Goal: Task Accomplishment & Management: Complete application form

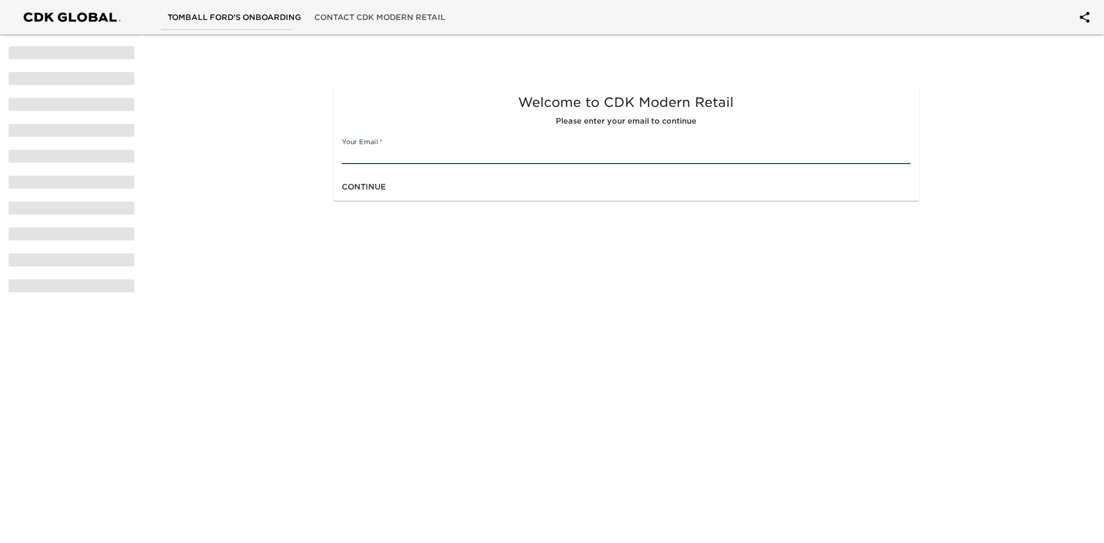
click at [397, 152] on input "text" at bounding box center [626, 155] width 569 height 17
type input "susan@keatingauto.com"
click at [357, 188] on span "Continue" at bounding box center [364, 186] width 44 height 13
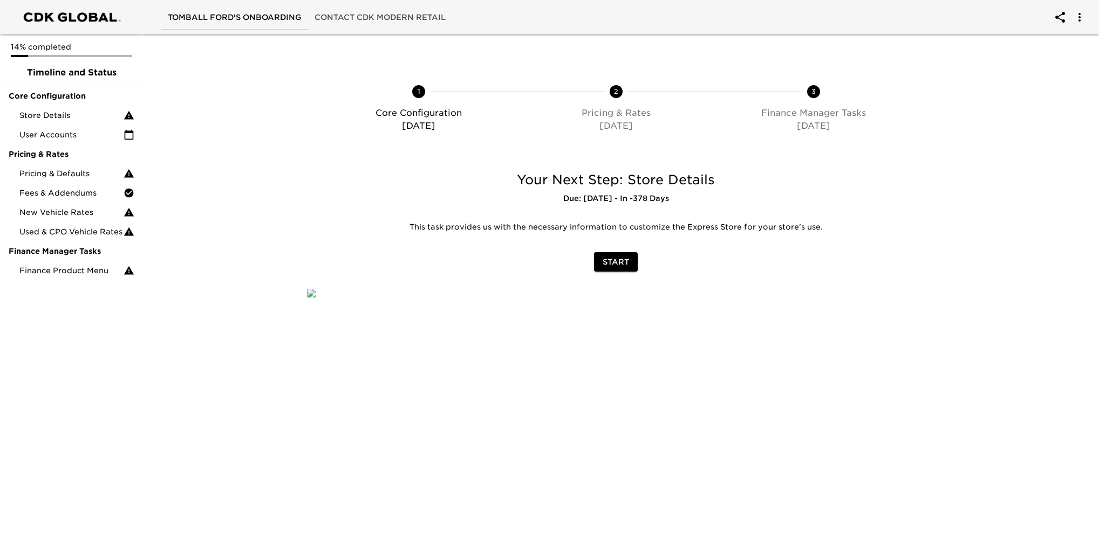
click at [625, 259] on span "Start" at bounding box center [615, 262] width 26 height 13
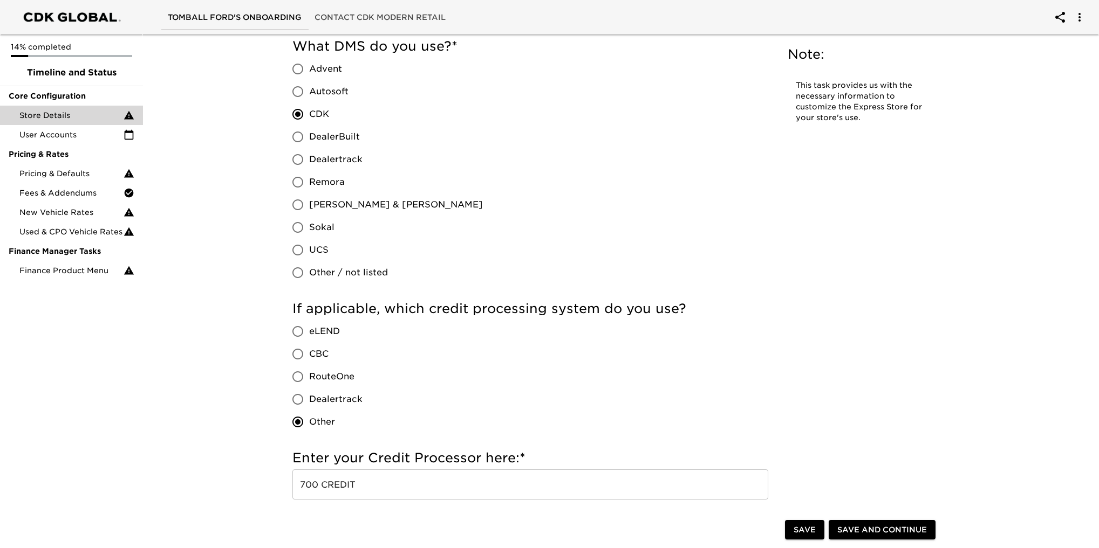
scroll to position [688, 0]
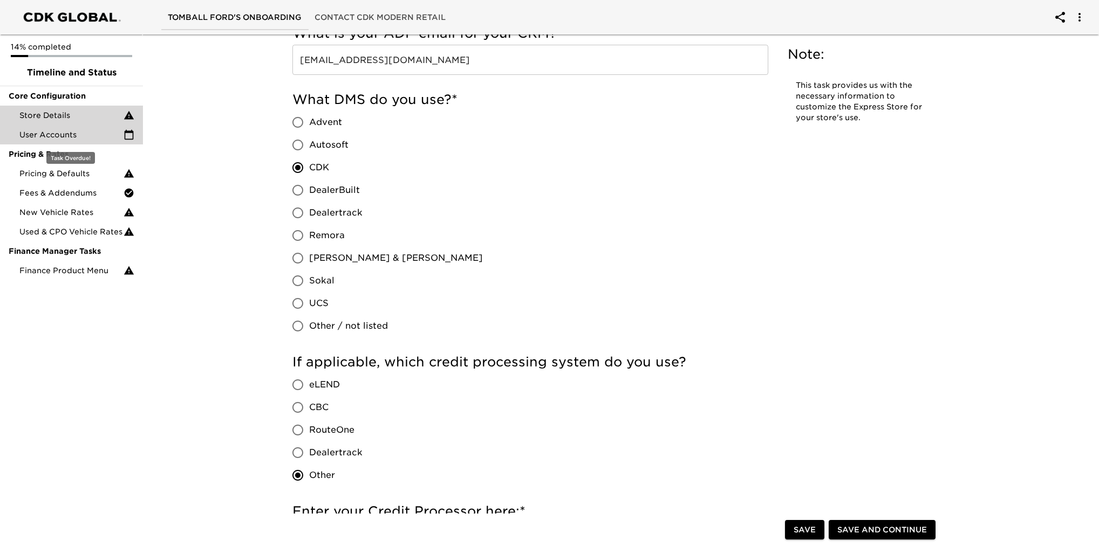
click at [53, 133] on span "User Accounts" at bounding box center [71, 134] width 104 height 11
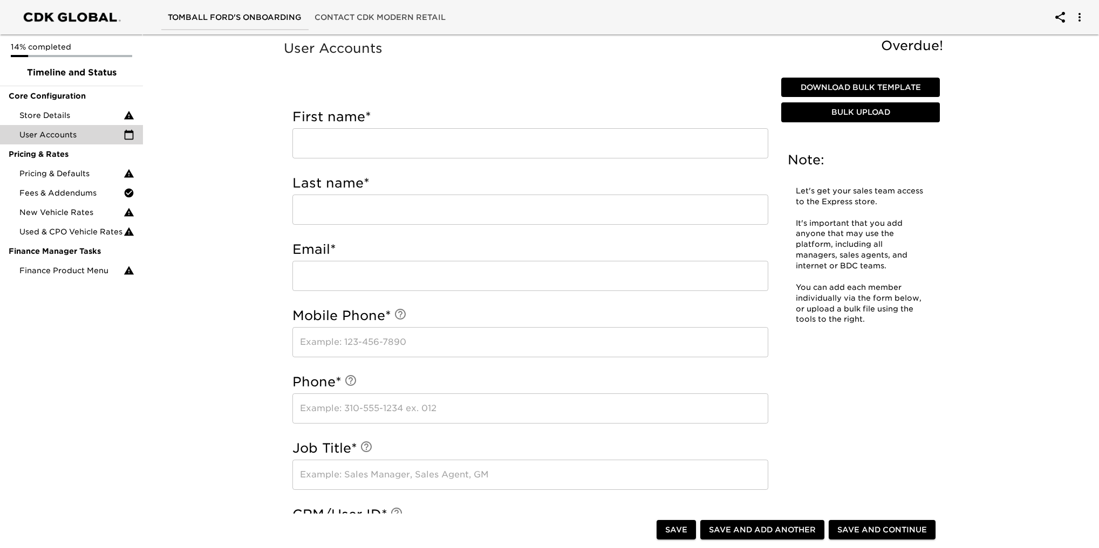
click at [862, 115] on span "Bulk Upload" at bounding box center [860, 112] width 150 height 13
click at [884, 80] on button "Download Bulk Template" at bounding box center [860, 88] width 159 height 20
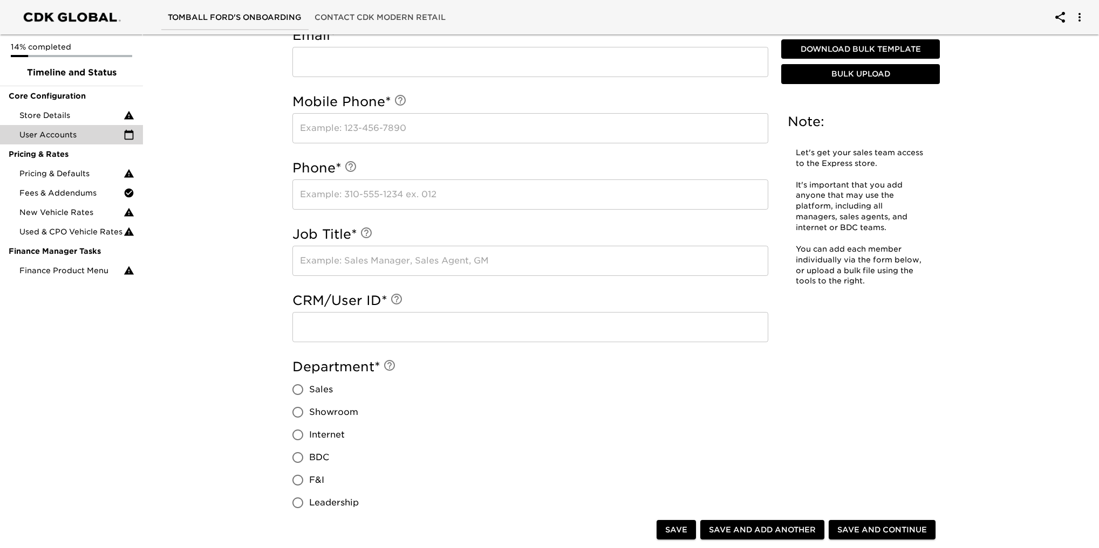
scroll to position [324, 0]
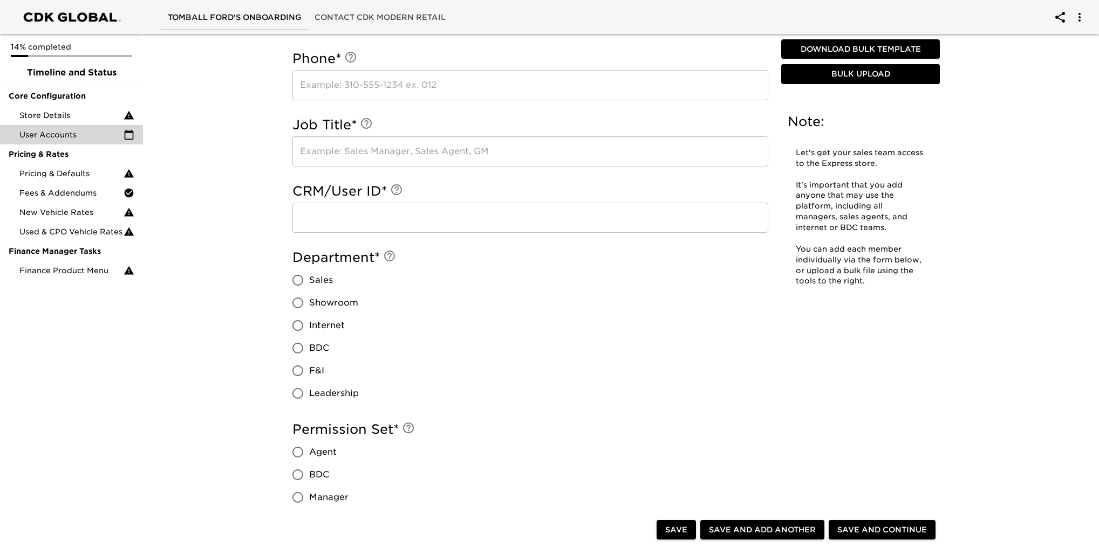
click at [881, 70] on span "Bulk Upload" at bounding box center [860, 74] width 150 height 13
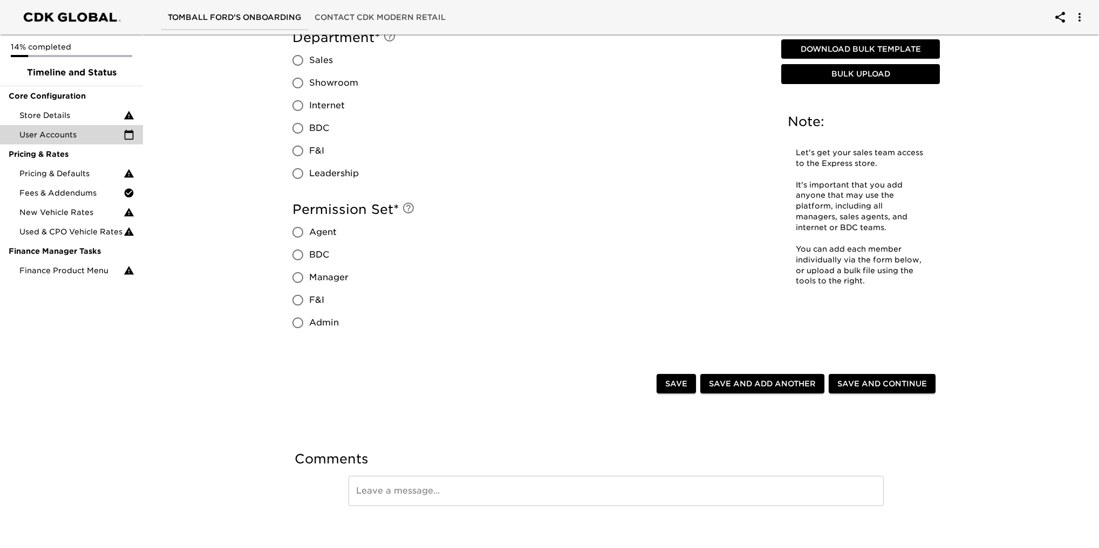
scroll to position [854, 0]
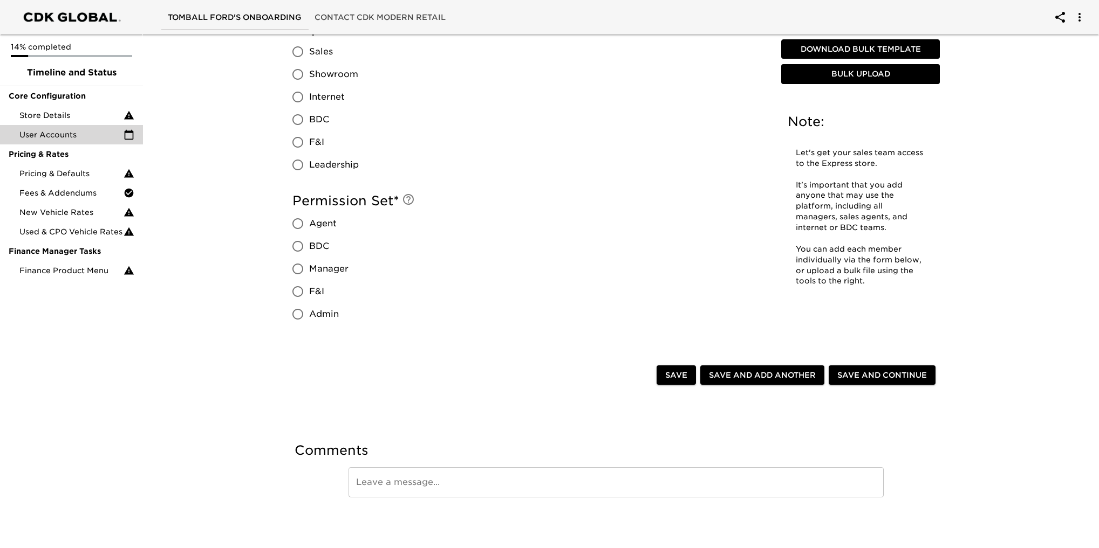
click at [896, 374] on span "Save and Continue" at bounding box center [882, 375] width 90 height 13
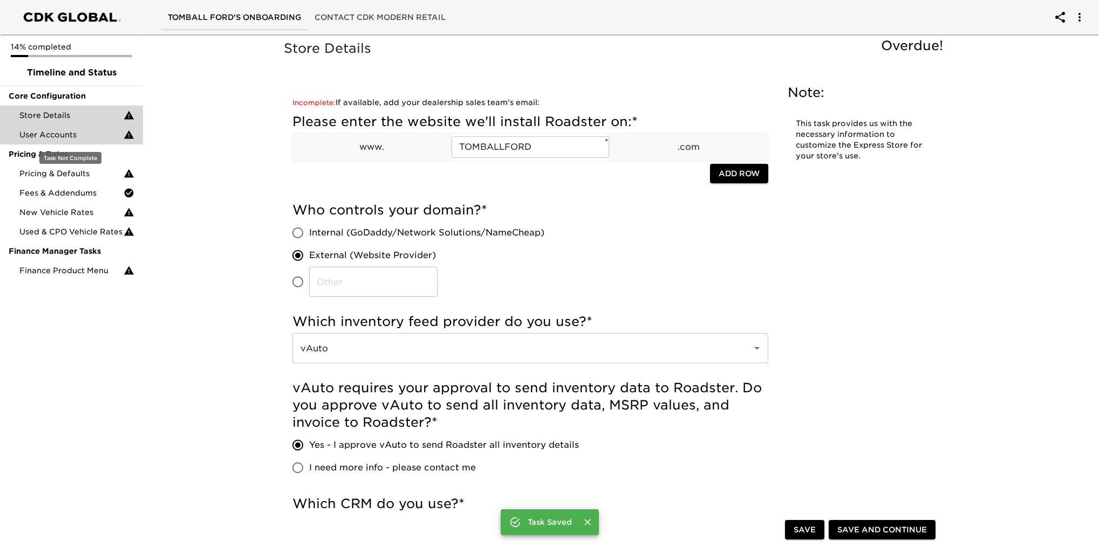
click at [68, 131] on span "User Accounts" at bounding box center [71, 134] width 104 height 11
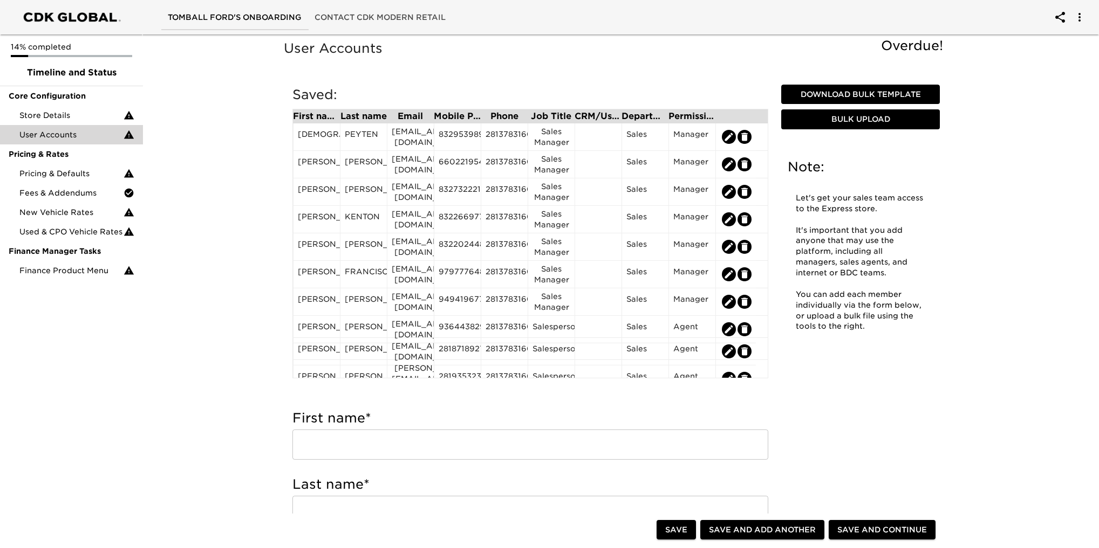
click at [874, 94] on span "Download Bulk Template" at bounding box center [860, 94] width 150 height 13
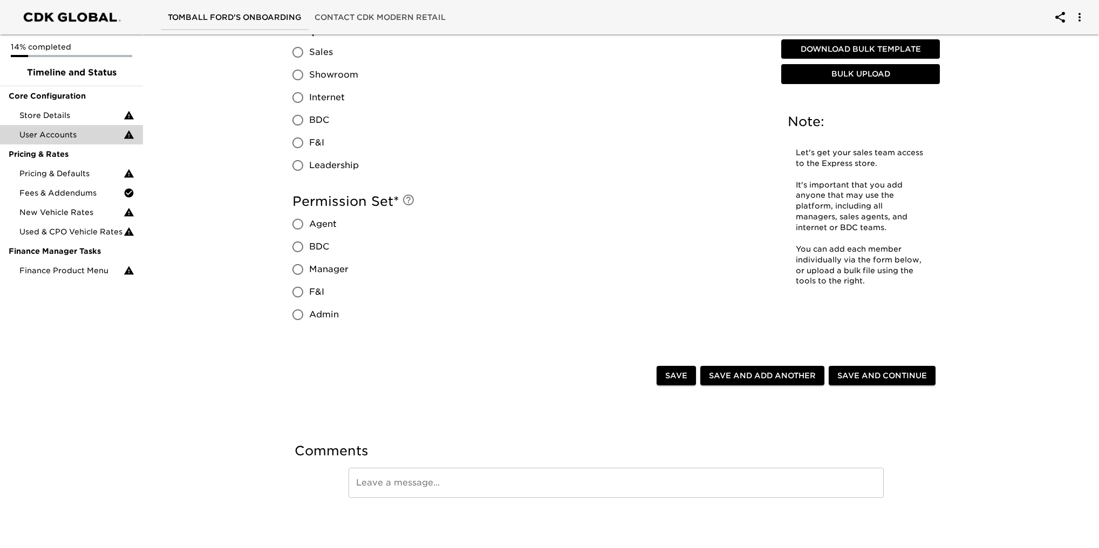
scroll to position [854, 0]
click at [678, 372] on span "Save" at bounding box center [676, 375] width 22 height 13
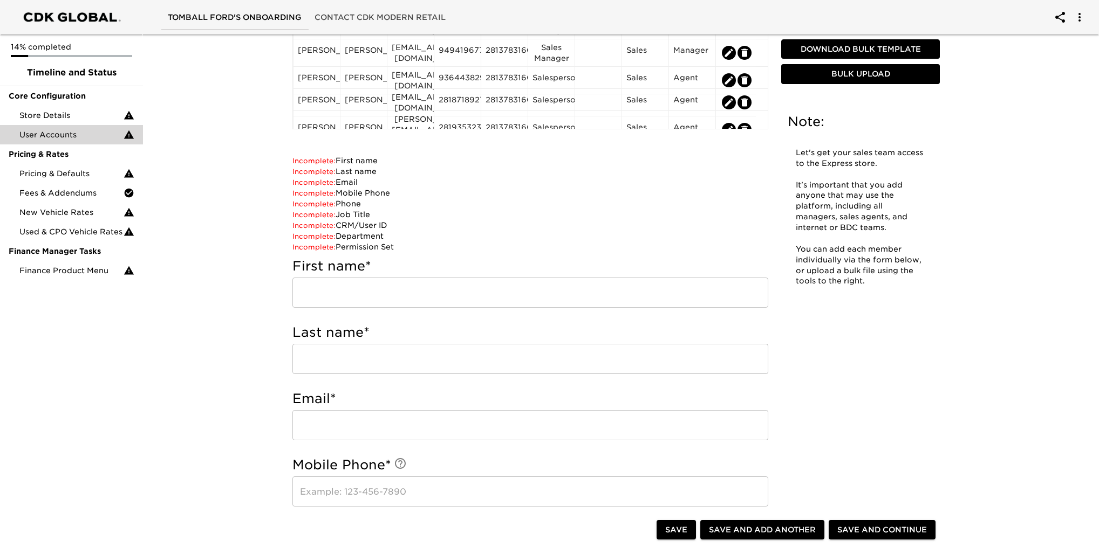
scroll to position [0, 0]
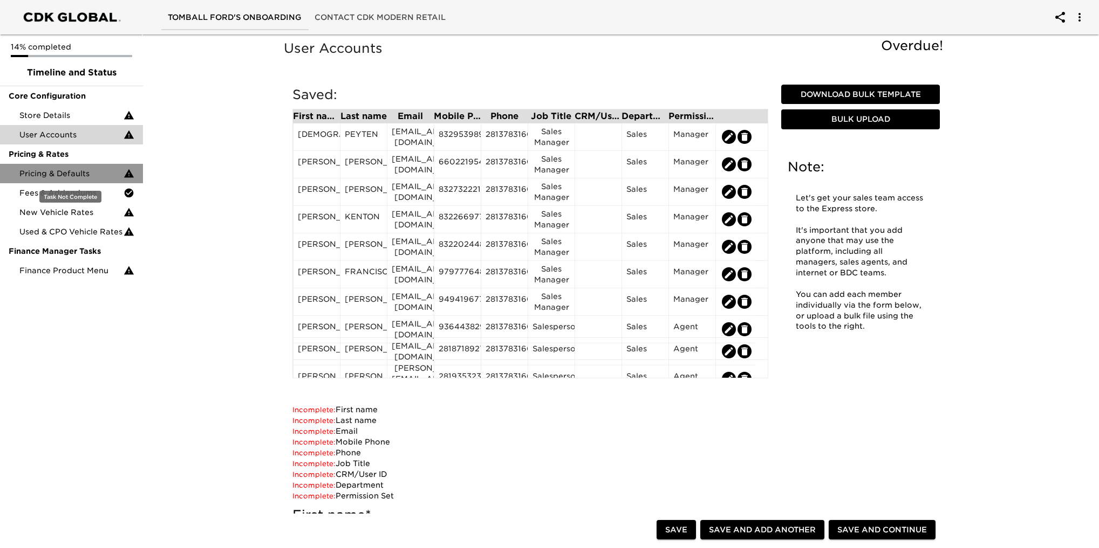
click at [56, 169] on span "Pricing & Defaults" at bounding box center [71, 173] width 104 height 11
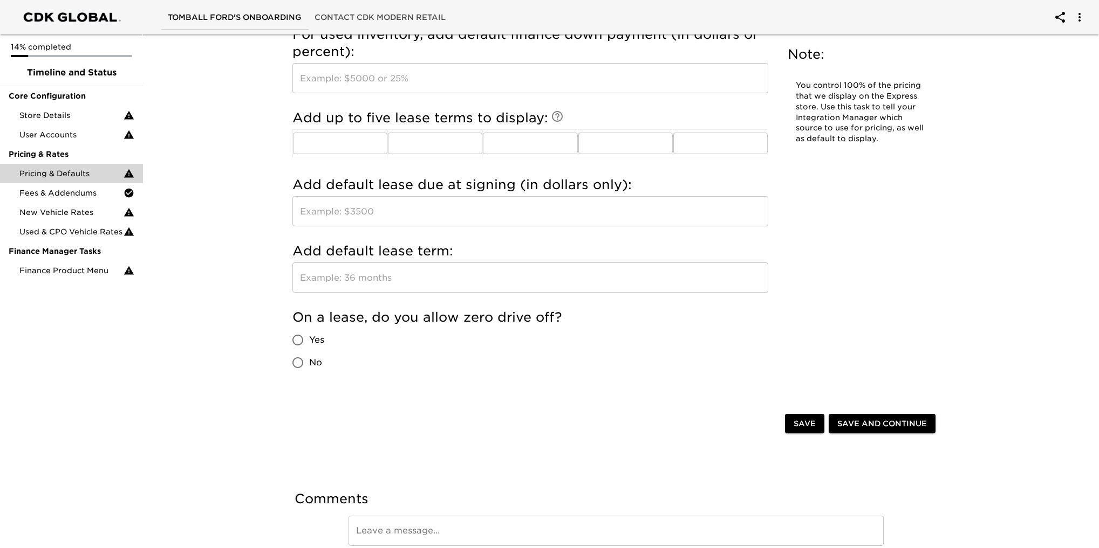
scroll to position [1333, 0]
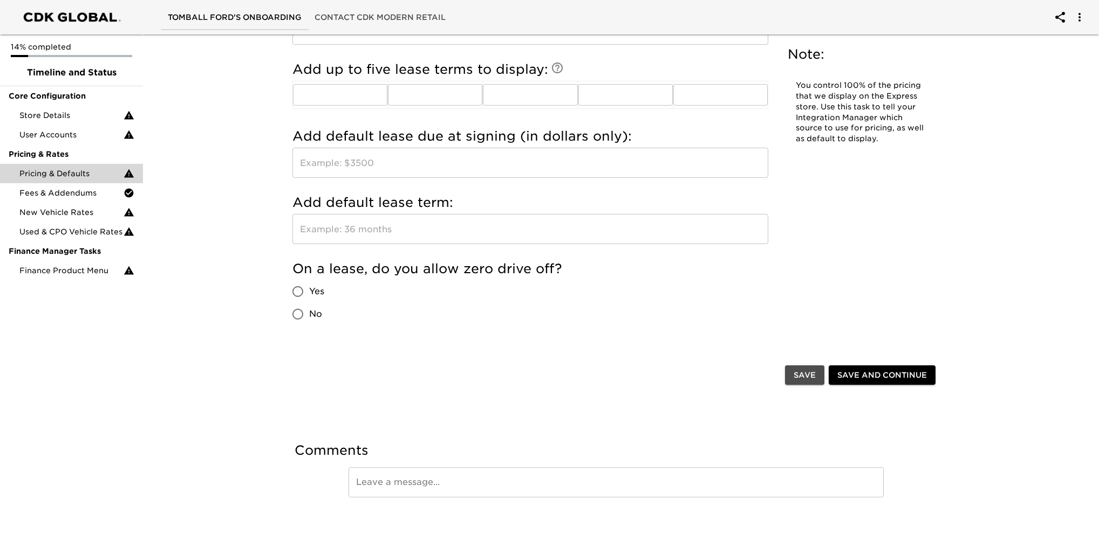
click at [806, 372] on span "Save" at bounding box center [804, 375] width 22 height 13
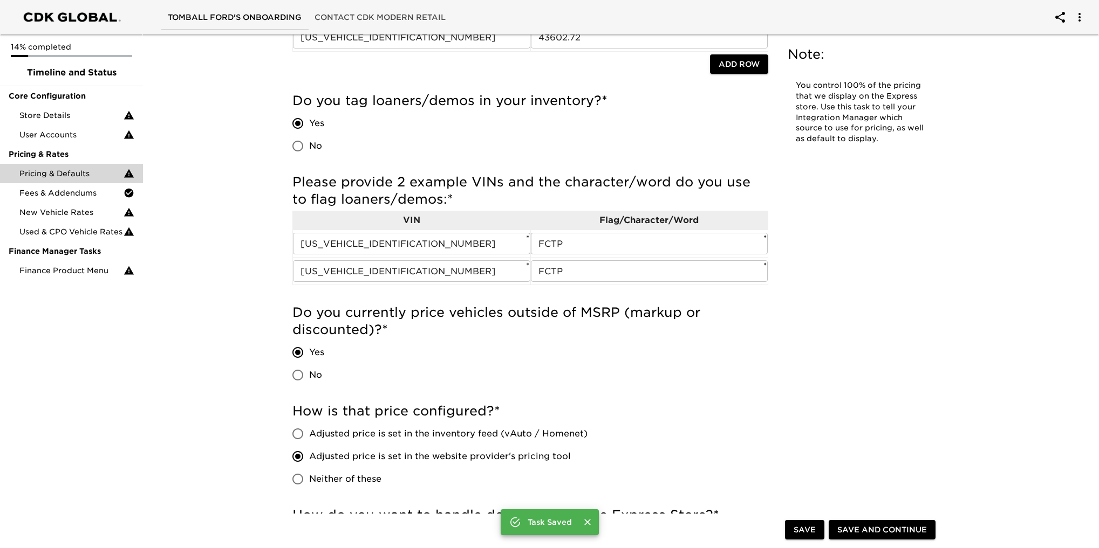
scroll to position [0, 0]
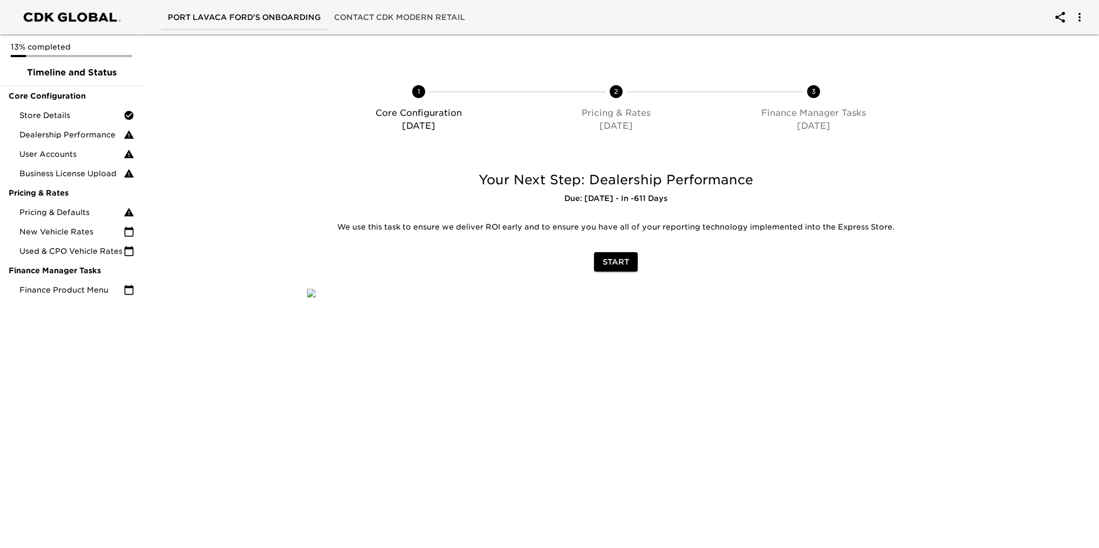
click at [619, 259] on span "Start" at bounding box center [615, 262] width 26 height 13
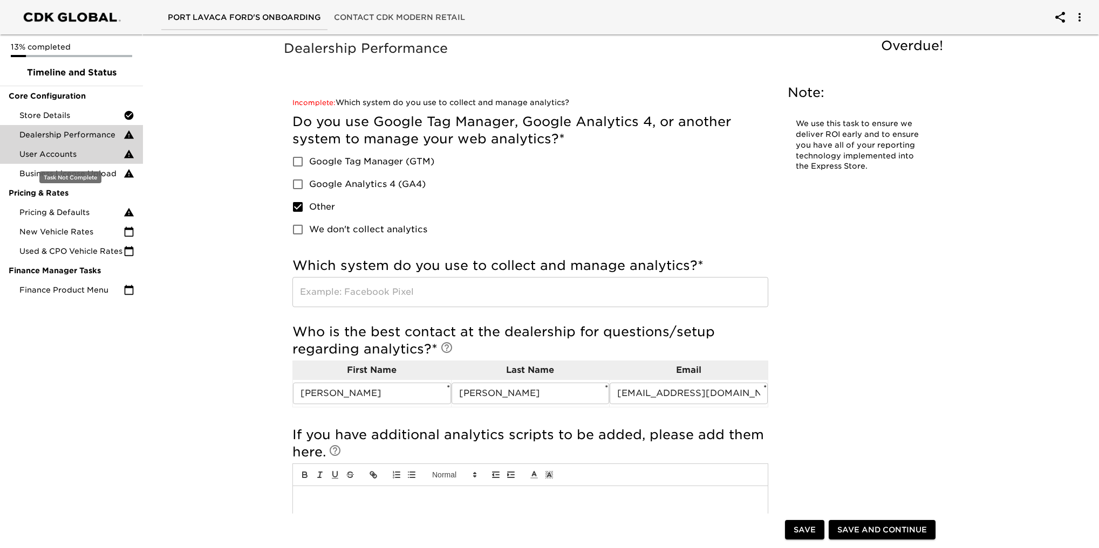
click at [70, 155] on span "User Accounts" at bounding box center [71, 154] width 104 height 11
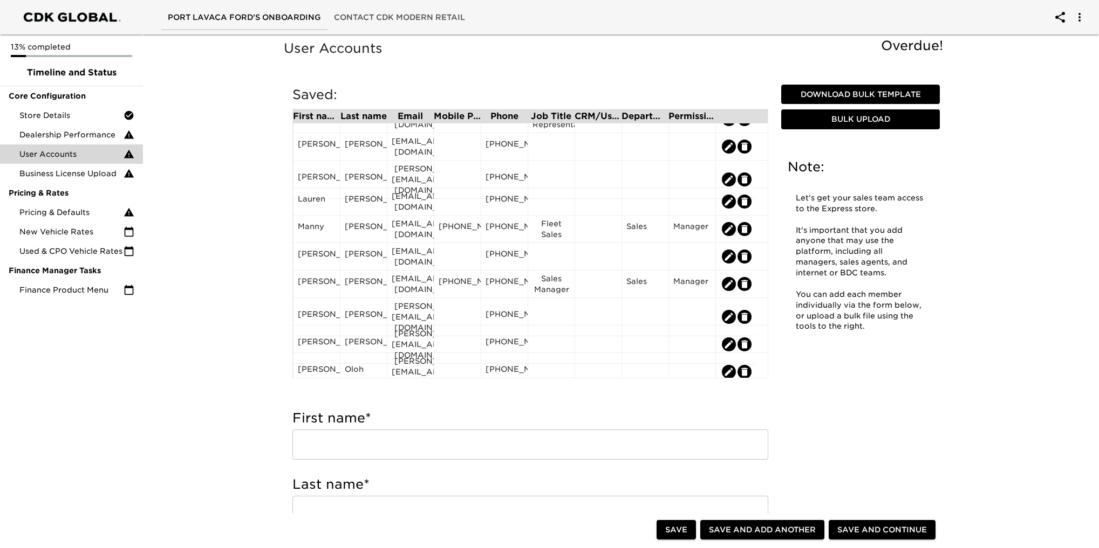
scroll to position [491, 0]
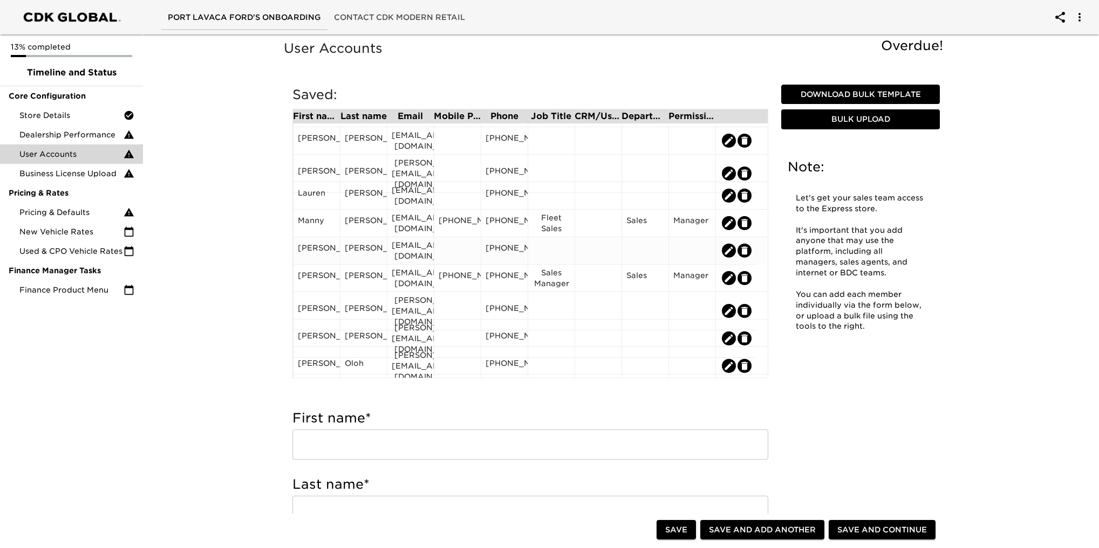
click at [469, 245] on div at bounding box center [457, 251] width 38 height 16
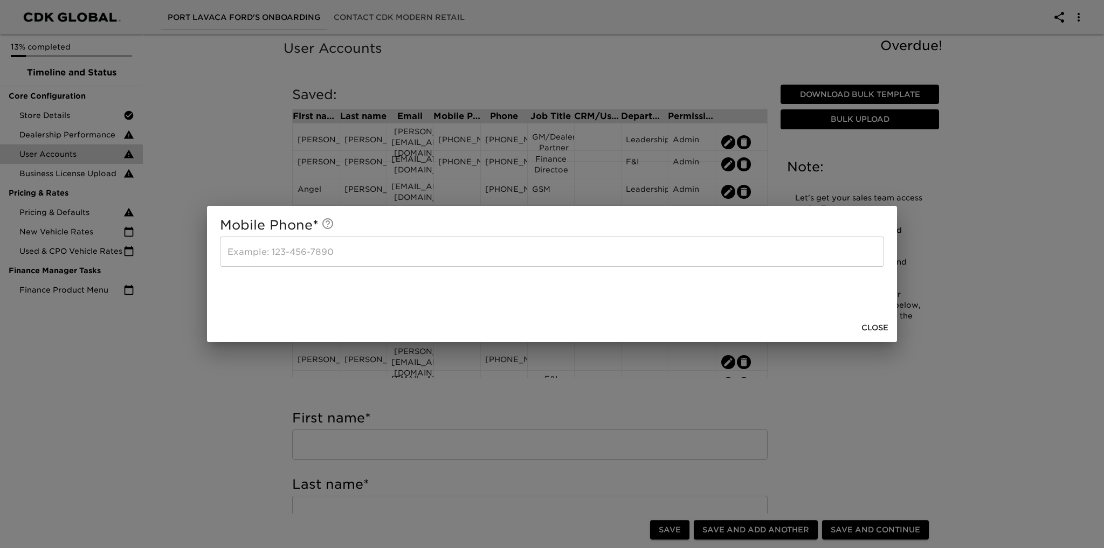
click at [468, 246] on input "text" at bounding box center [552, 252] width 664 height 30
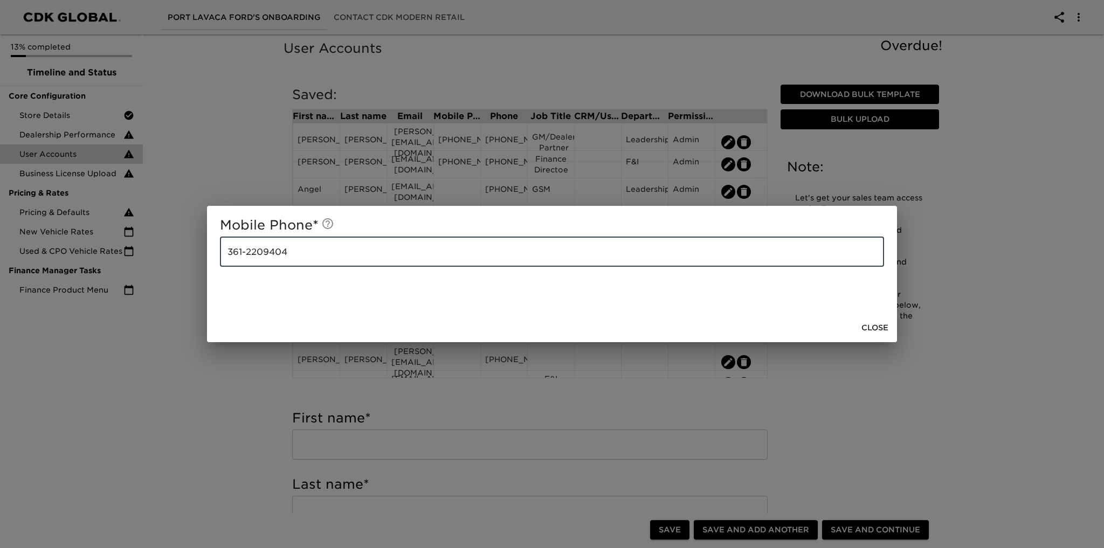
click at [264, 251] on input "361-2209404" at bounding box center [552, 252] width 664 height 30
type input "[PHONE_NUMBER]"
click at [866, 331] on span "Close" at bounding box center [875, 327] width 27 height 13
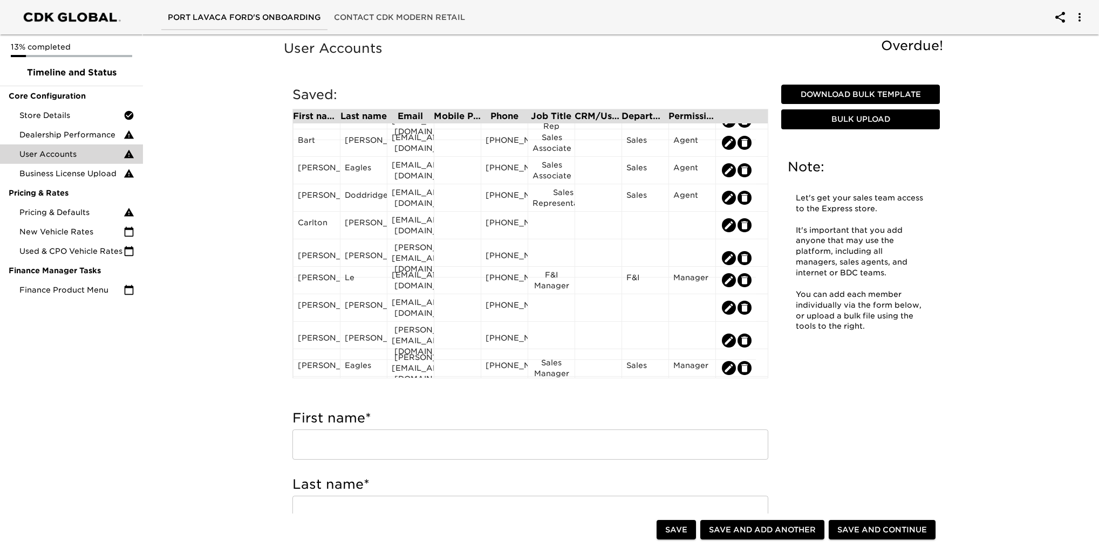
scroll to position [108, 0]
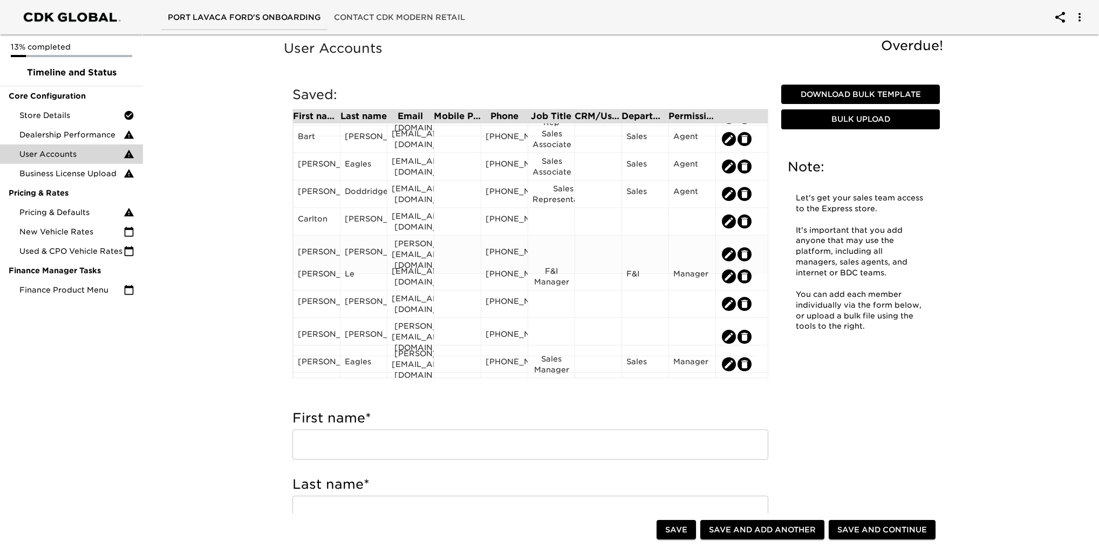
click at [466, 249] on div at bounding box center [457, 254] width 38 height 16
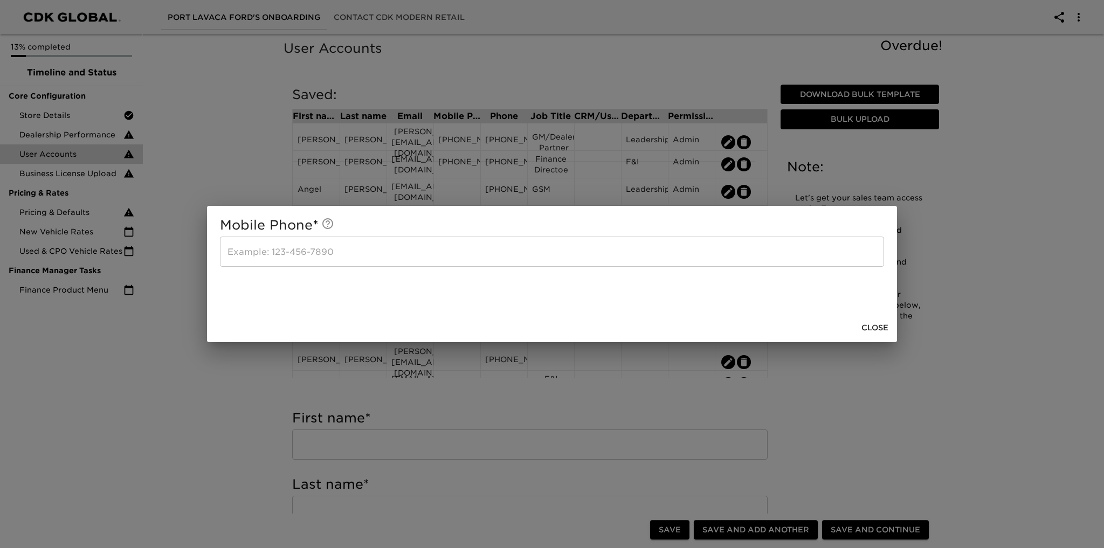
click at [466, 249] on input "text" at bounding box center [552, 252] width 664 height 30
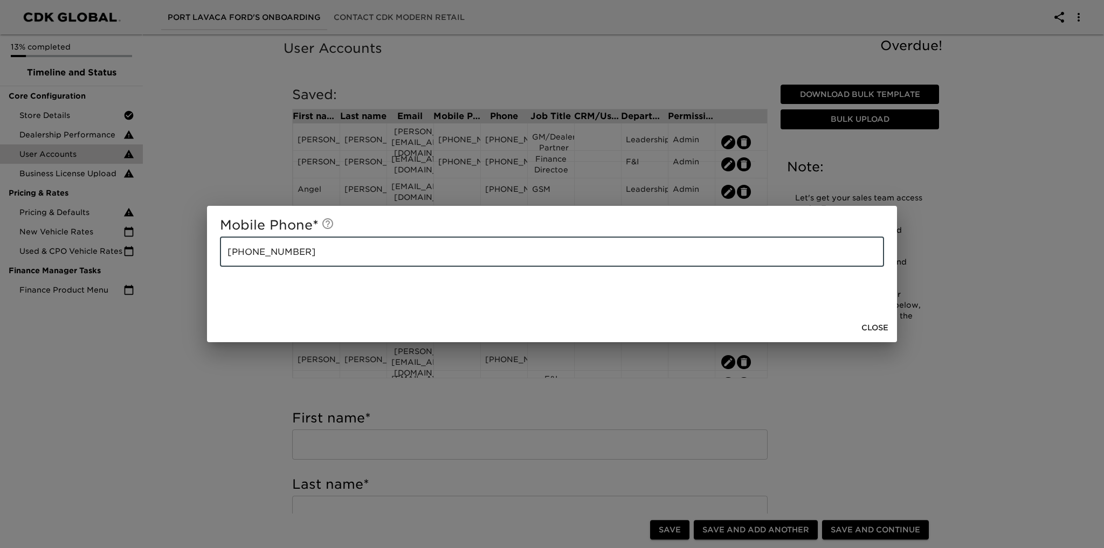
type input "[PHONE_NUMBER]"
click at [874, 327] on span "Close" at bounding box center [875, 327] width 27 height 13
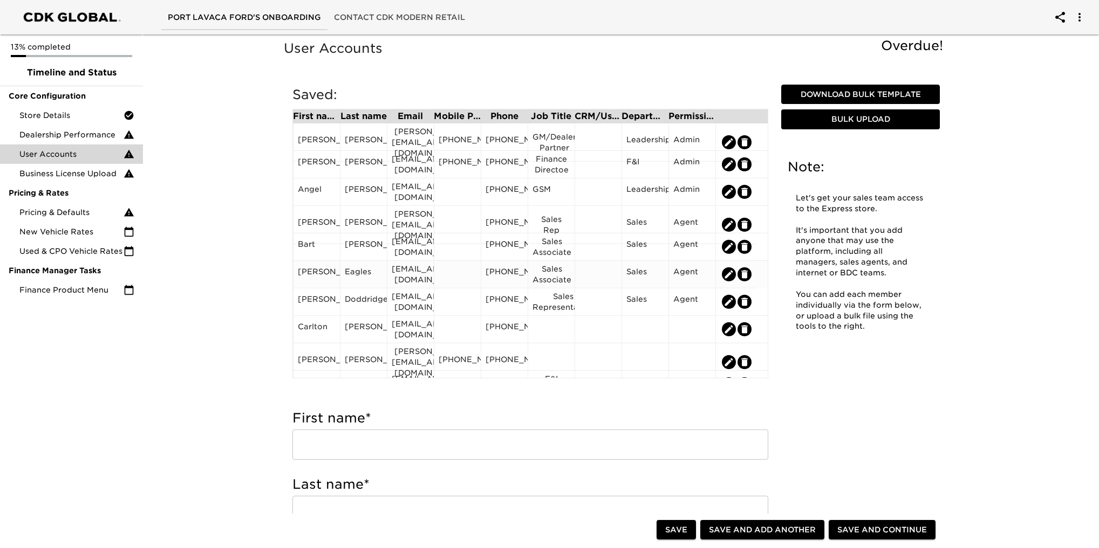
click at [464, 278] on div at bounding box center [457, 274] width 38 height 16
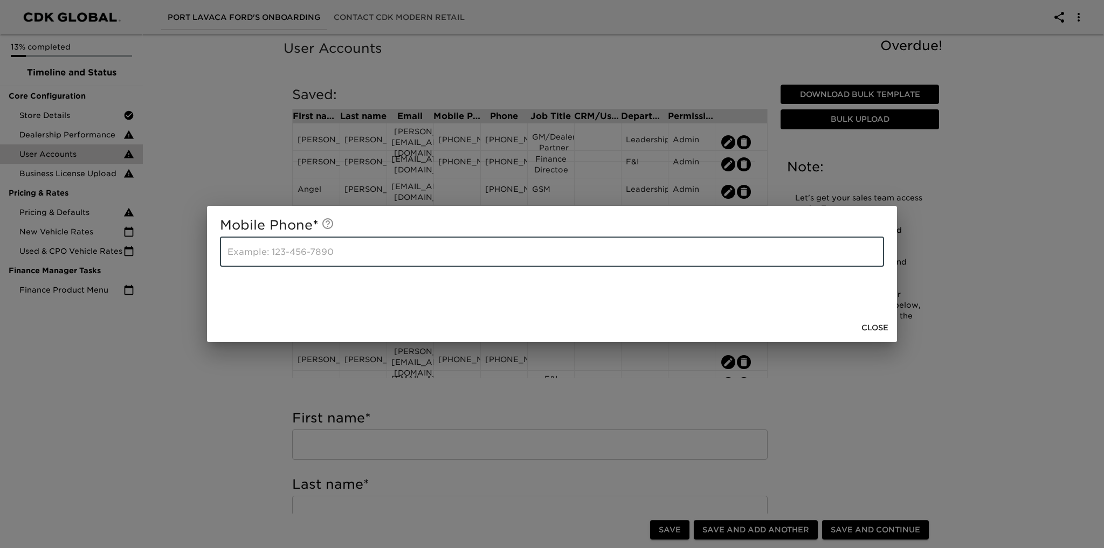
click at [356, 251] on input "text" at bounding box center [552, 252] width 664 height 30
type input "[PHONE_NUMBER]"
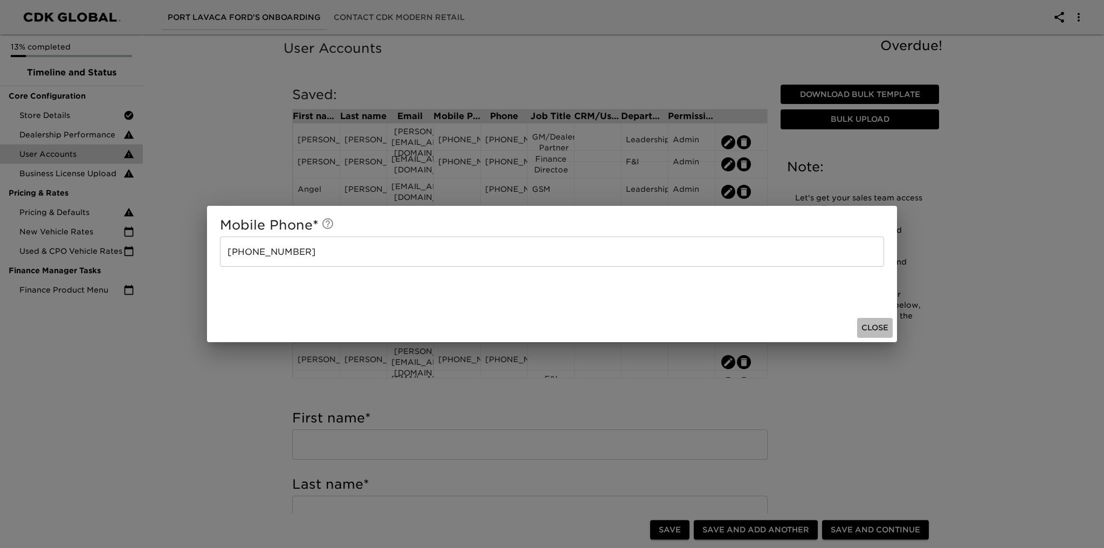
click at [869, 325] on span "Close" at bounding box center [875, 327] width 27 height 13
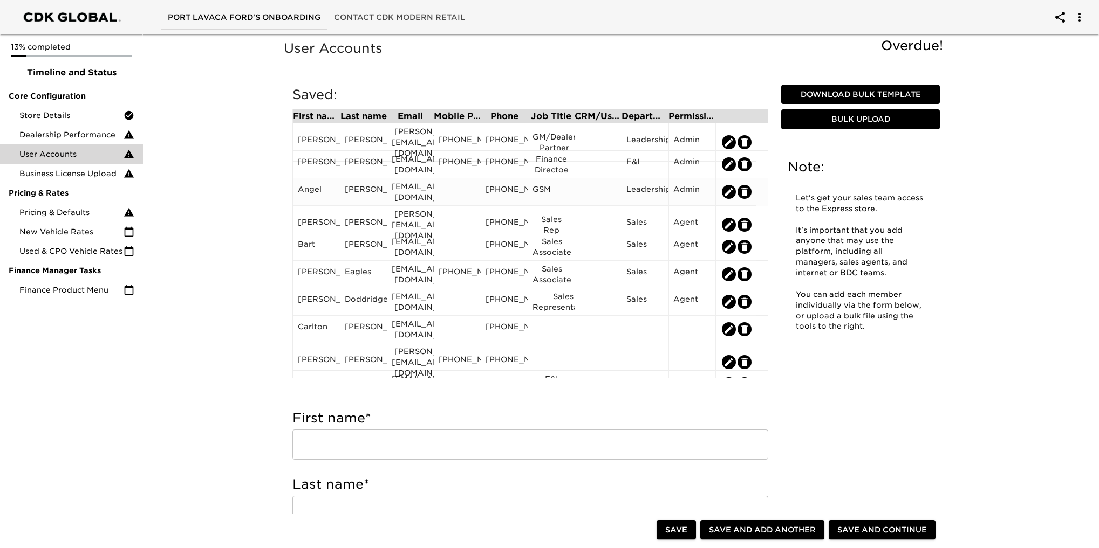
click at [464, 188] on div at bounding box center [457, 192] width 38 height 16
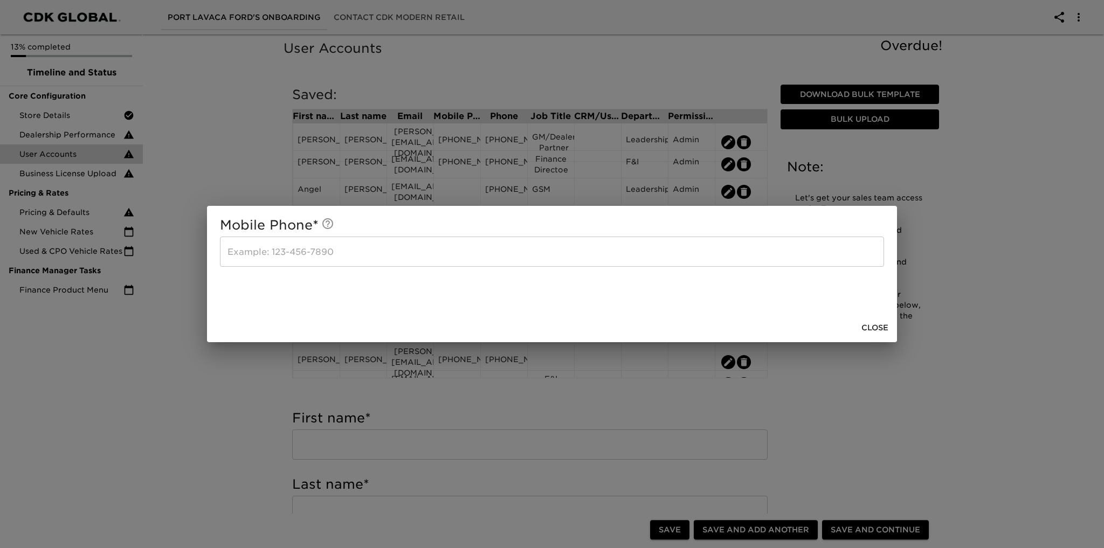
click at [303, 257] on input "text" at bounding box center [552, 252] width 664 height 30
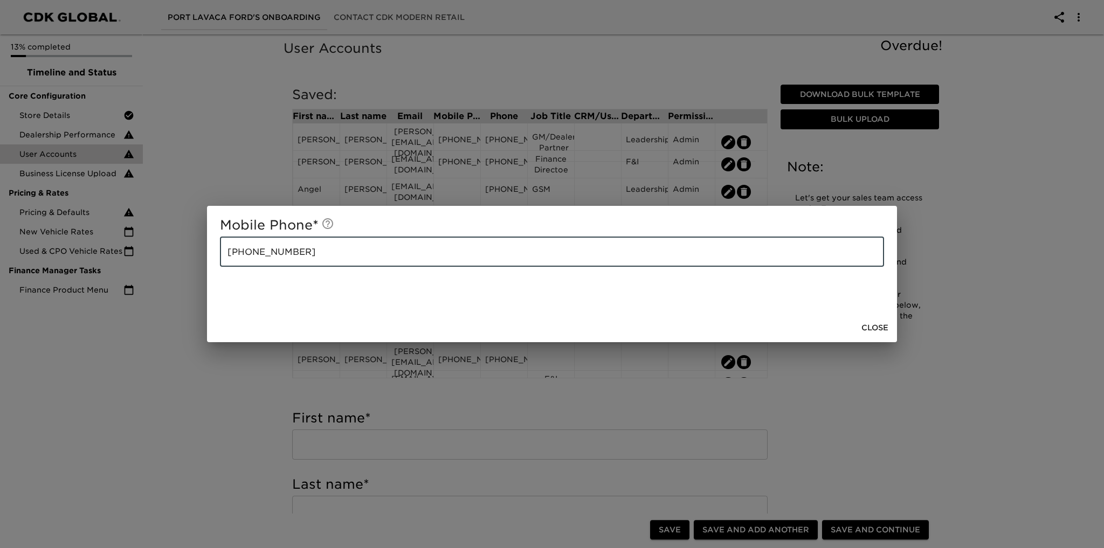
type input "[PHONE_NUMBER]"
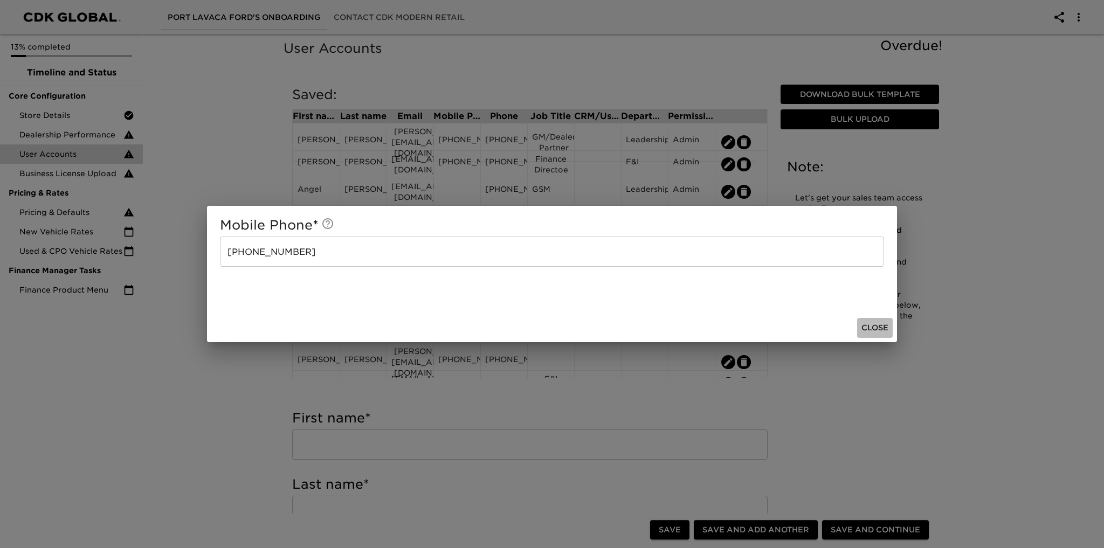
click at [872, 329] on span "Close" at bounding box center [875, 327] width 27 height 13
